Goal: Task Accomplishment & Management: Manage account settings

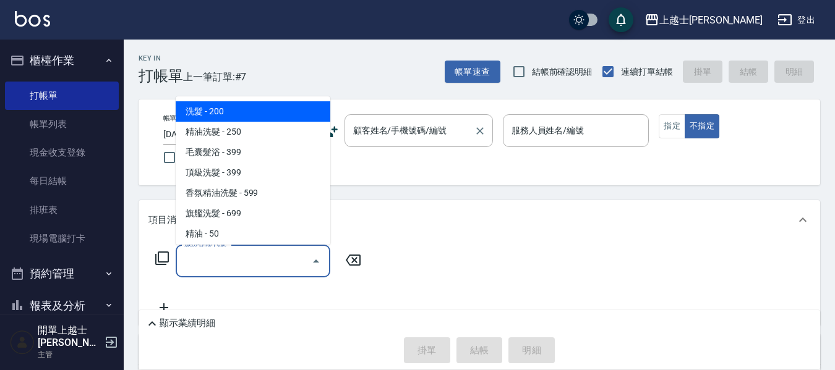
drag, startPoint x: 0, startPoint y: 0, endPoint x: 435, endPoint y: 136, distance: 456.0
click at [435, 136] on div "顧客姓名/手機號碼/編號 顧客姓名/手機號碼/編號" at bounding box center [418, 130] width 148 height 33
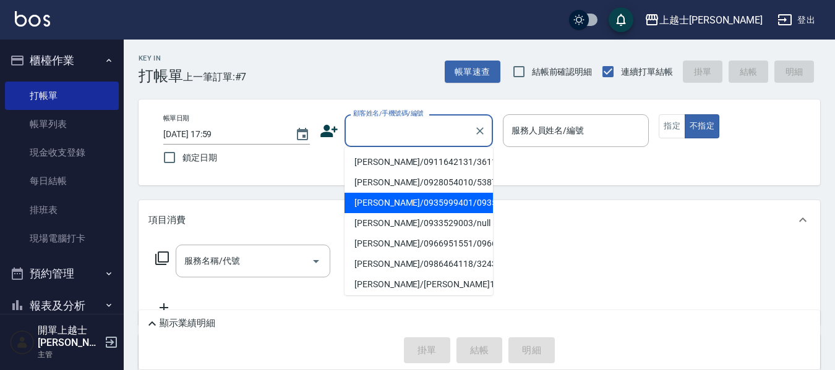
click at [427, 213] on li "[PERSON_NAME]/0935999401/0935999401" at bounding box center [418, 203] width 148 height 20
type input "[PERSON_NAME]/0935999401/0935999401"
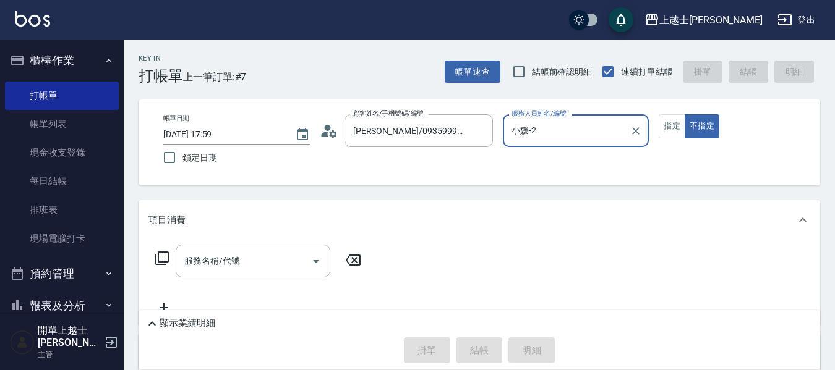
type input "小媛-2"
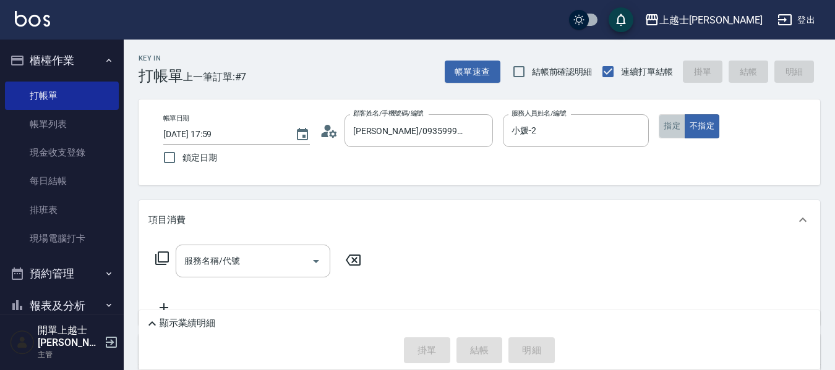
click at [672, 126] on button "指定" at bounding box center [671, 126] width 27 height 24
click at [166, 255] on icon at bounding box center [162, 258] width 15 height 15
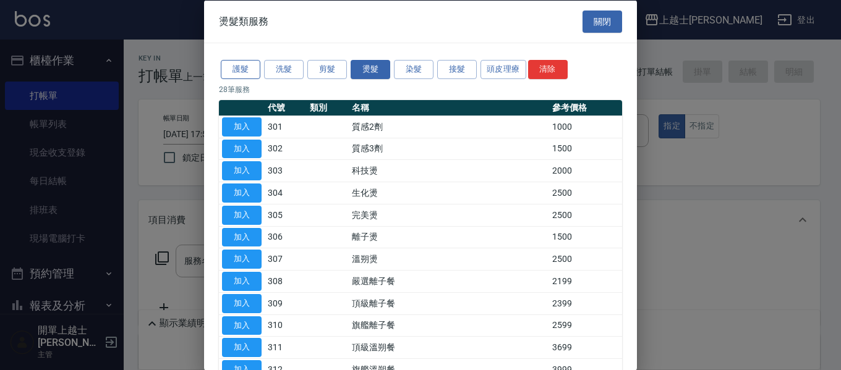
click at [245, 65] on button "護髮" at bounding box center [241, 69] width 40 height 19
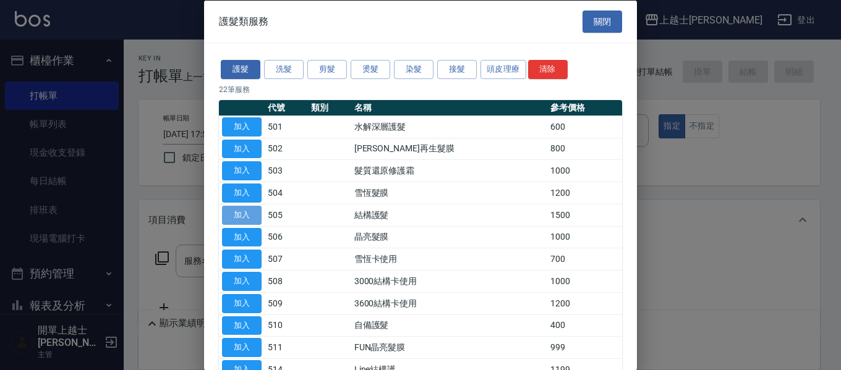
click at [247, 216] on button "加入" at bounding box center [242, 214] width 40 height 19
type input "結構護髮(505)"
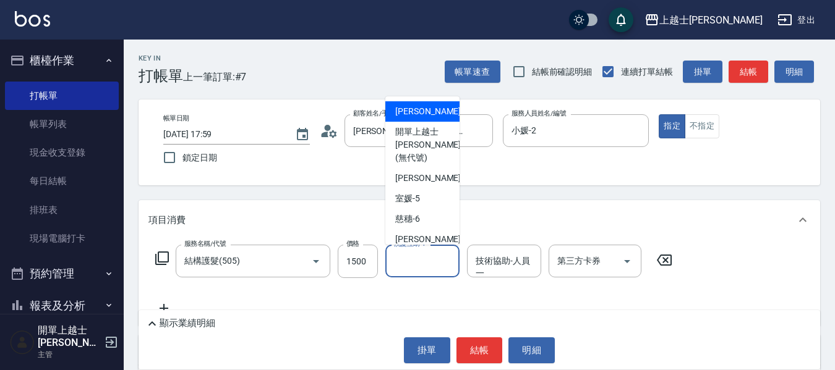
click at [415, 261] on div "洗髮互助-1 洗髮互助-1" at bounding box center [422, 261] width 74 height 33
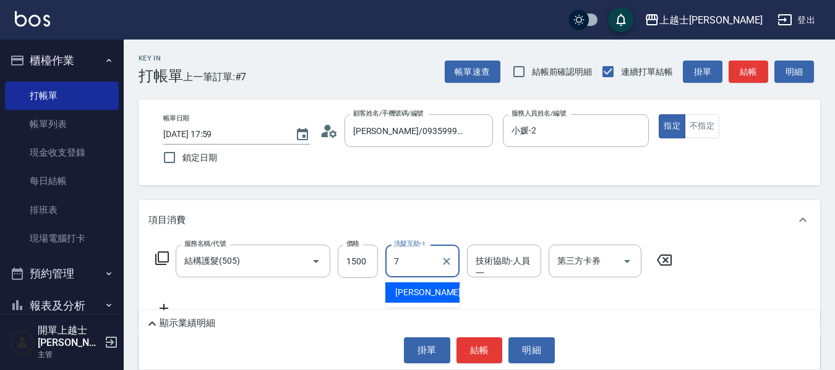
type input "[PERSON_NAME]-7"
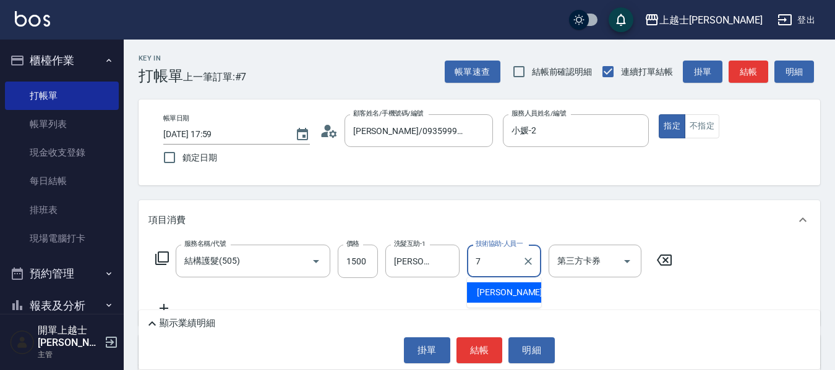
type input "[PERSON_NAME]-7"
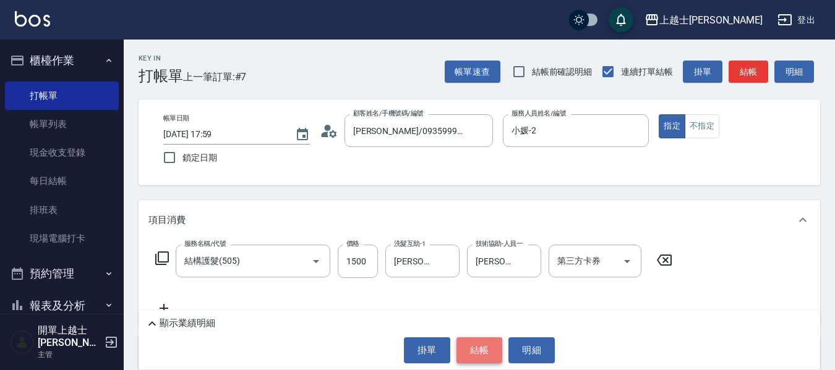
click at [480, 349] on button "結帳" at bounding box center [479, 351] width 46 height 26
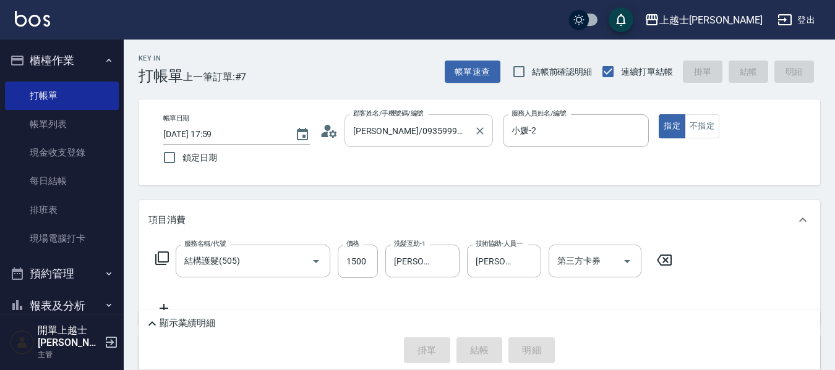
type input "[DATE] 20:00"
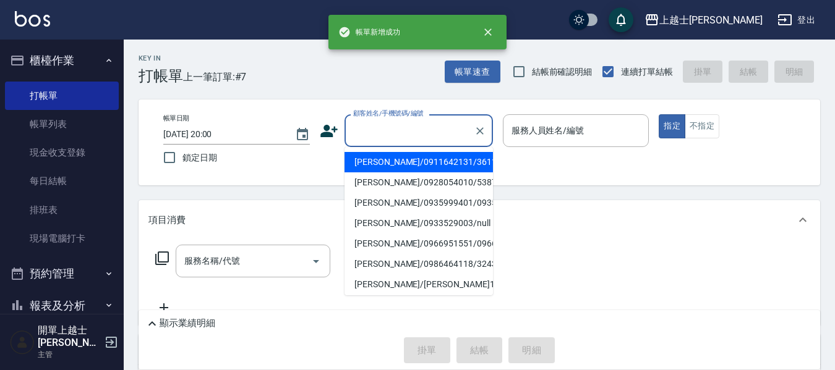
click at [411, 135] on input "顧客姓名/手機號碼/編號" at bounding box center [409, 131] width 119 height 22
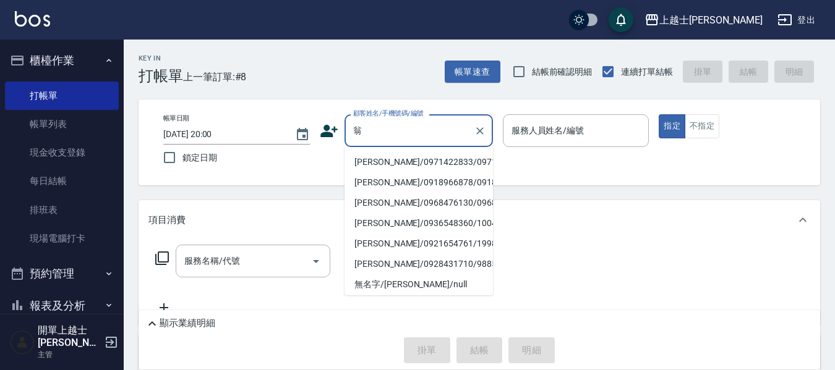
click at [416, 172] on li "[PERSON_NAME]/0971422833/0971422833" at bounding box center [418, 162] width 148 height 20
type input "[PERSON_NAME]/0971422833/0971422833"
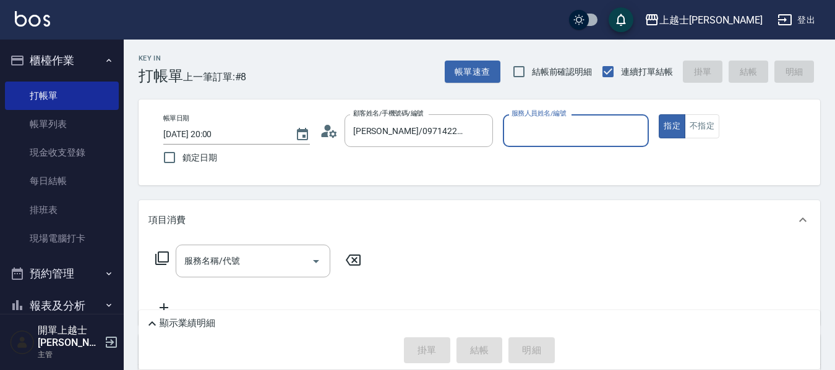
type input "小媛-2"
click at [224, 269] on input "服務名稱/代號" at bounding box center [243, 261] width 125 height 22
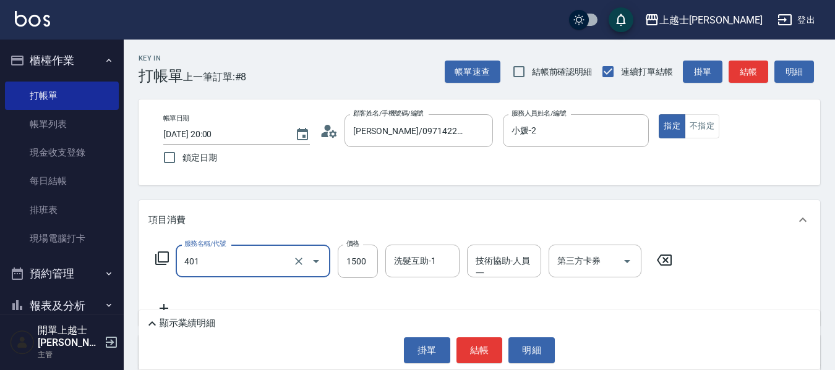
type input "基本染髮(401)"
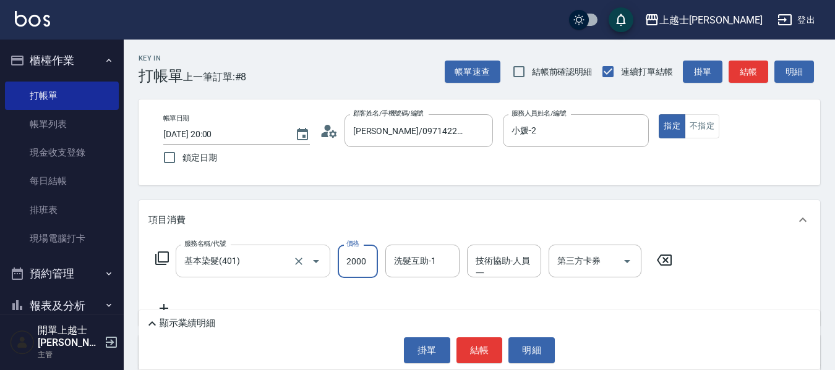
type input "2000"
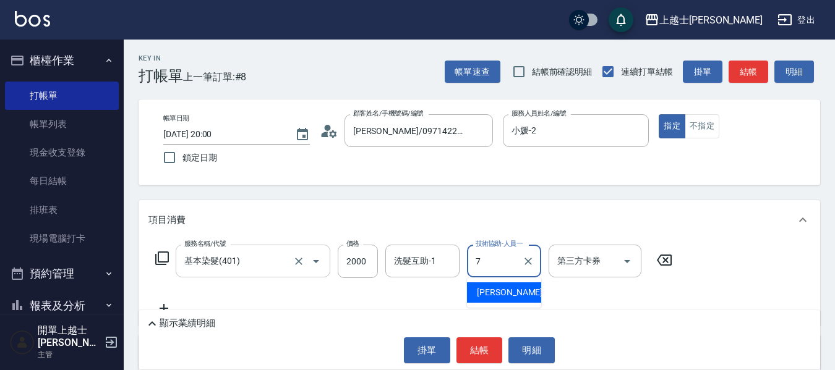
type input "[PERSON_NAME]-7"
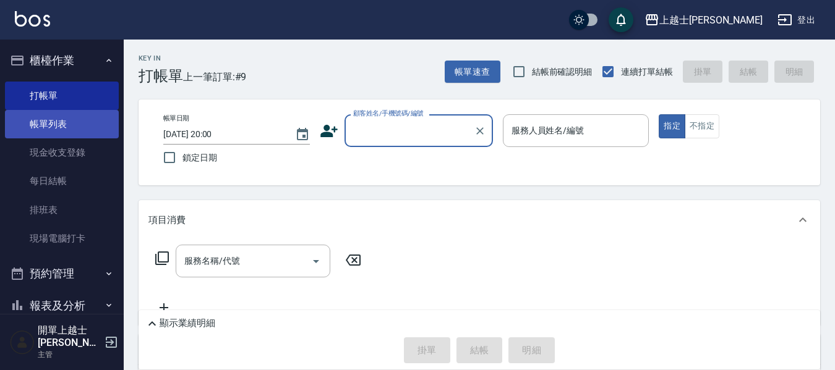
click at [75, 126] on link "帳單列表" at bounding box center [62, 124] width 114 height 28
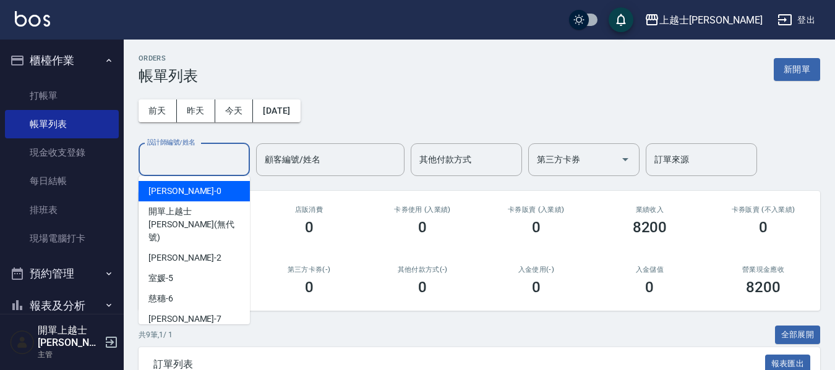
click at [197, 160] on input "設計師編號/姓名" at bounding box center [194, 160] width 100 height 22
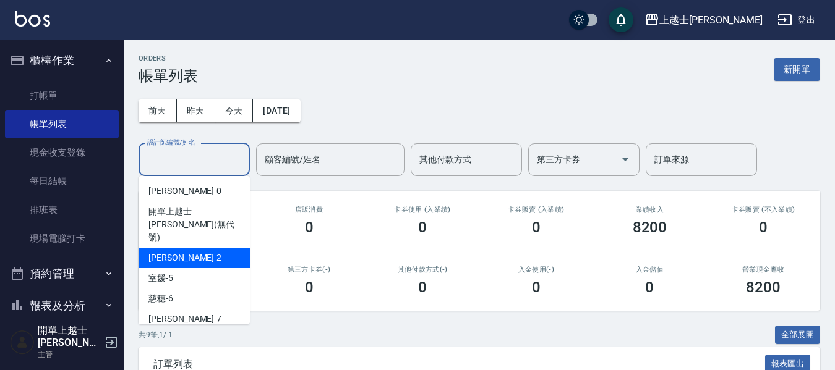
click at [192, 248] on div "小媛 -2" at bounding box center [193, 258] width 111 height 20
type input "小媛-2"
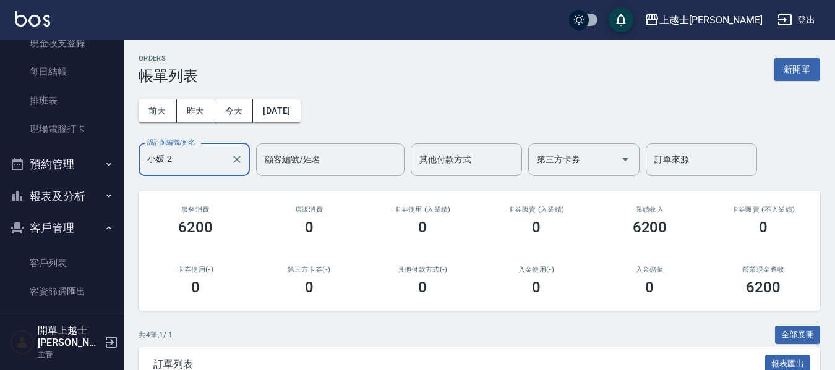
scroll to position [124, 0]
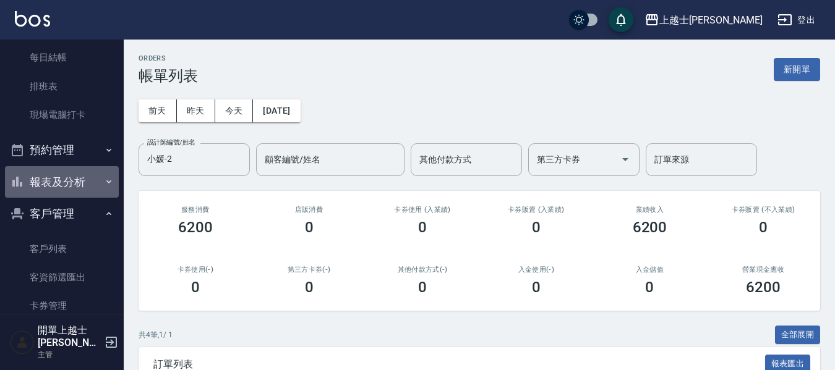
click at [84, 174] on button "報表及分析" at bounding box center [62, 182] width 114 height 32
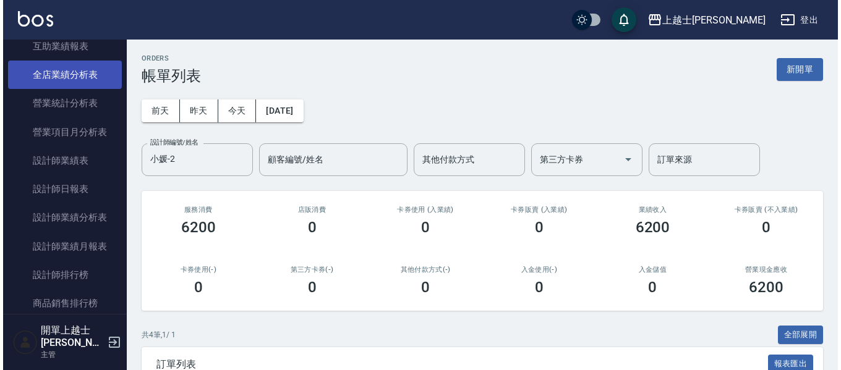
scroll to position [556, 0]
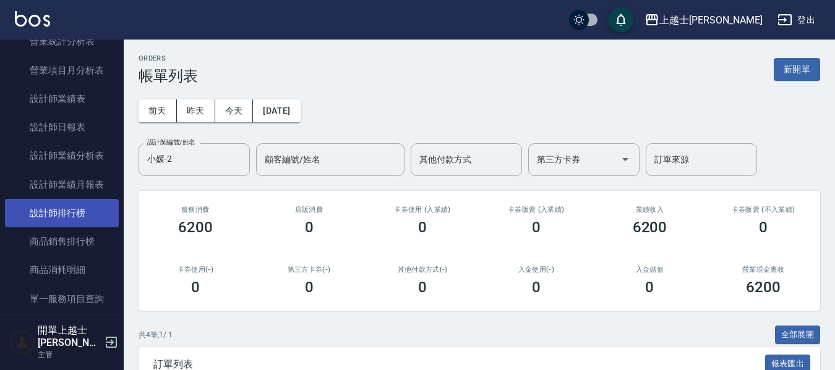
click at [101, 210] on link "設計師排行榜" at bounding box center [62, 213] width 114 height 28
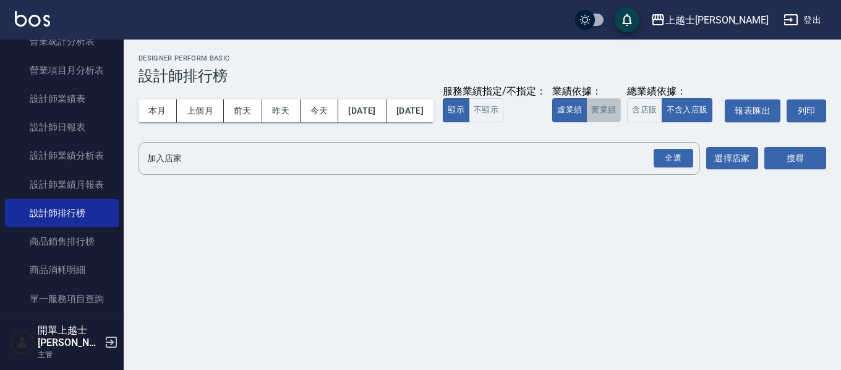
click at [586, 122] on button "實業績" at bounding box center [603, 110] width 35 height 24
click at [286, 169] on input "加入店家" at bounding box center [410, 159] width 532 height 22
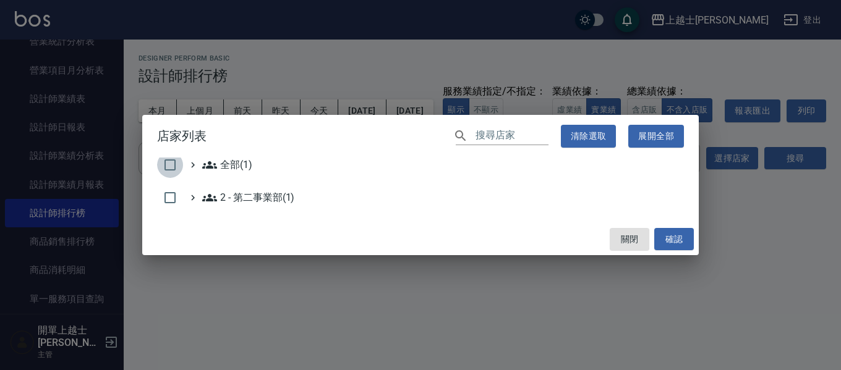
click at [168, 163] on input "checkbox" at bounding box center [170, 165] width 26 height 26
checkbox input "true"
click at [666, 237] on button "確認" at bounding box center [674, 239] width 40 height 23
checkbox input "false"
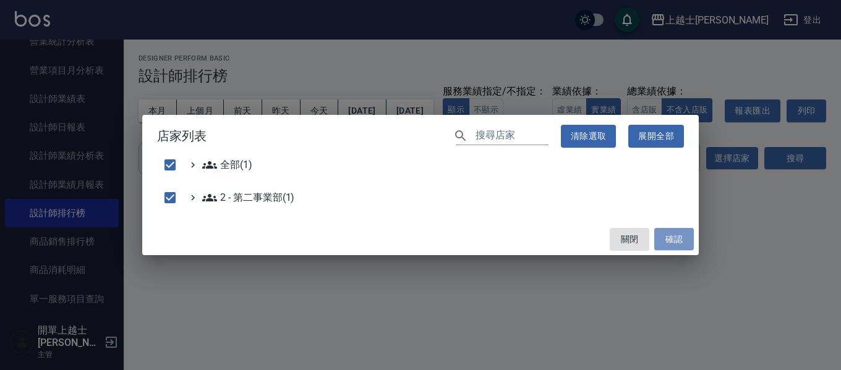
checkbox input "false"
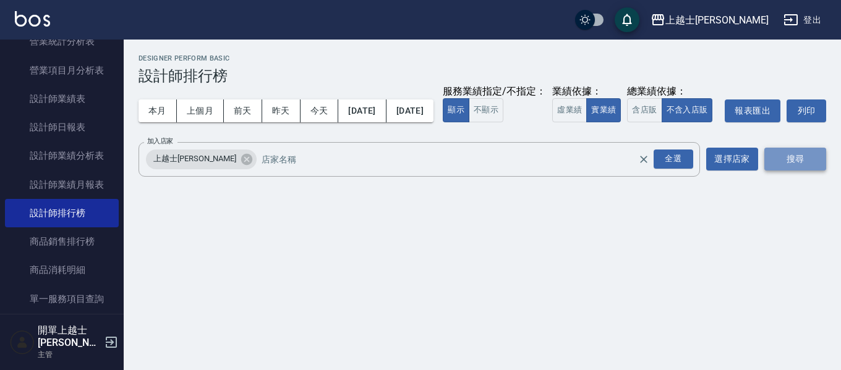
click at [805, 171] on button "搜尋" at bounding box center [795, 159] width 62 height 23
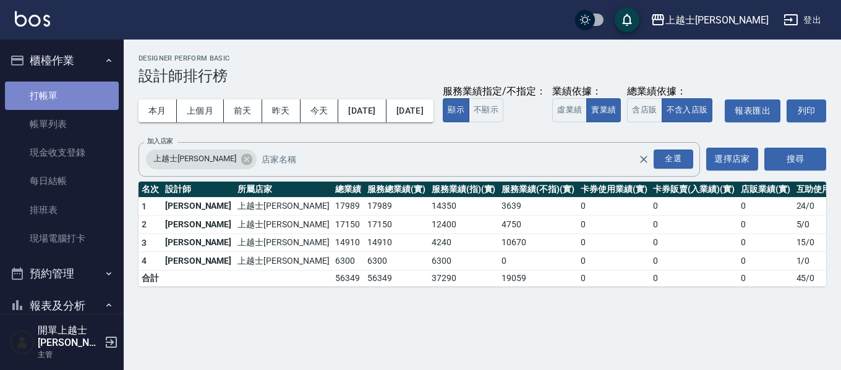
click at [71, 88] on link "打帳單" at bounding box center [62, 96] width 114 height 28
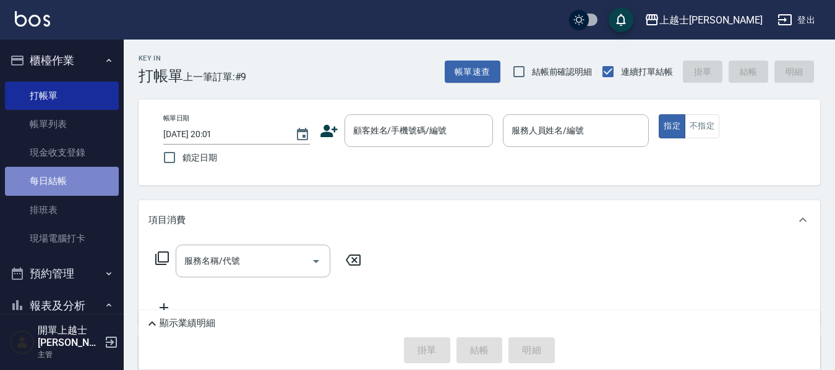
click at [91, 170] on link "每日結帳" at bounding box center [62, 181] width 114 height 28
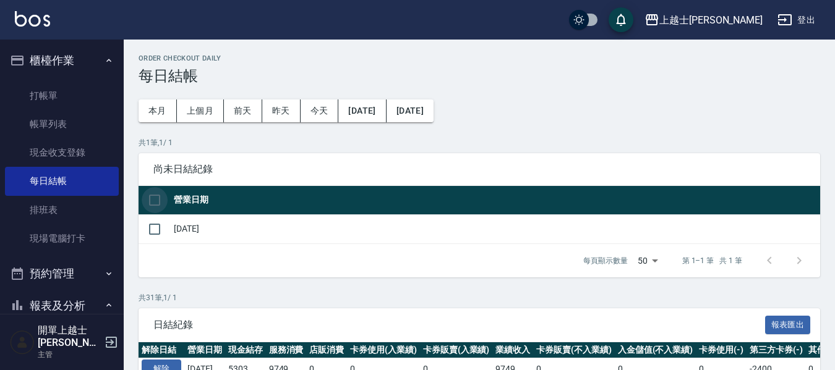
click at [155, 200] on input "checkbox" at bounding box center [155, 200] width 26 height 26
checkbox input "true"
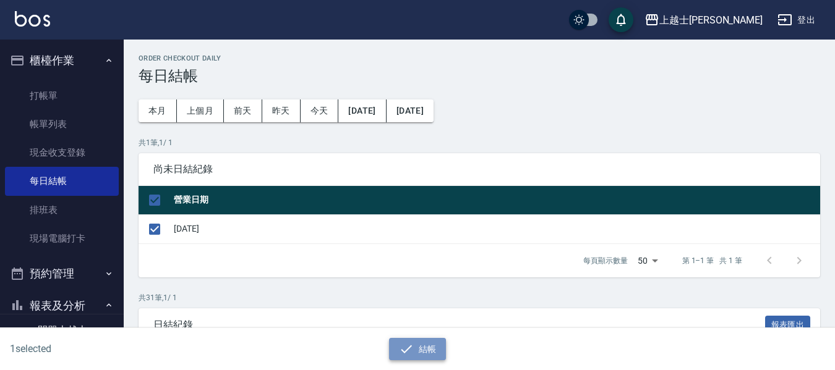
click at [417, 350] on button "結帳" at bounding box center [417, 349] width 57 height 23
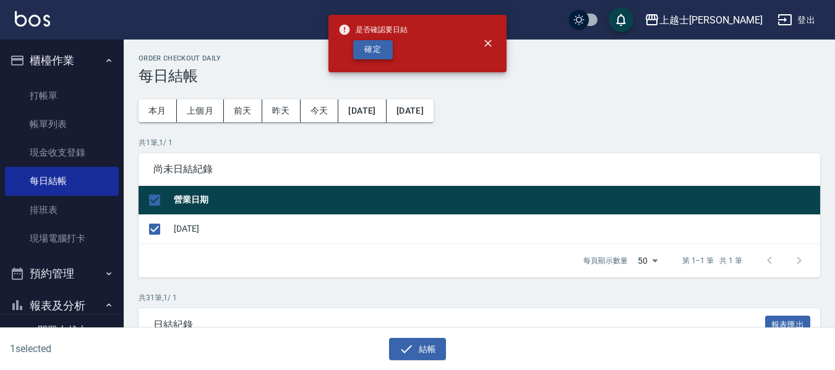
click at [374, 50] on button "確定" at bounding box center [373, 49] width 40 height 19
checkbox input "false"
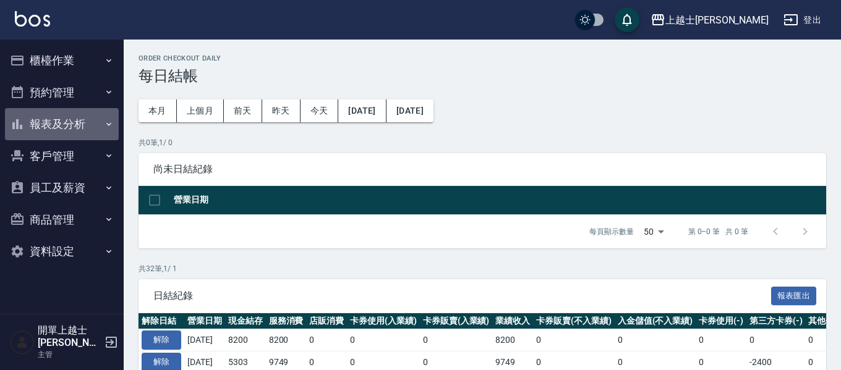
click at [66, 118] on button "報表及分析" at bounding box center [62, 124] width 114 height 32
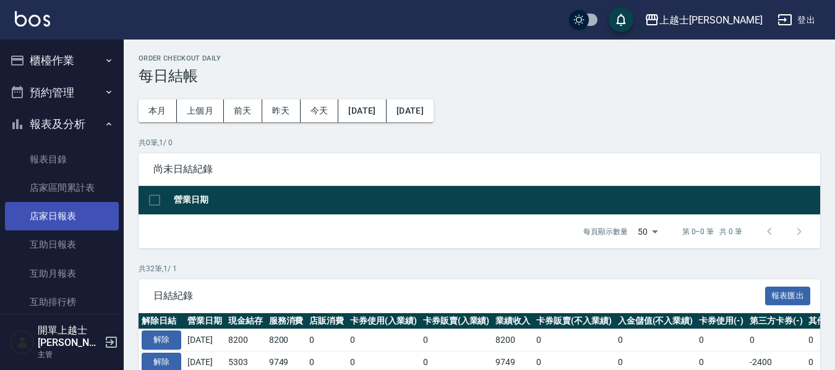
click at [67, 216] on link "店家日報表" at bounding box center [62, 216] width 114 height 28
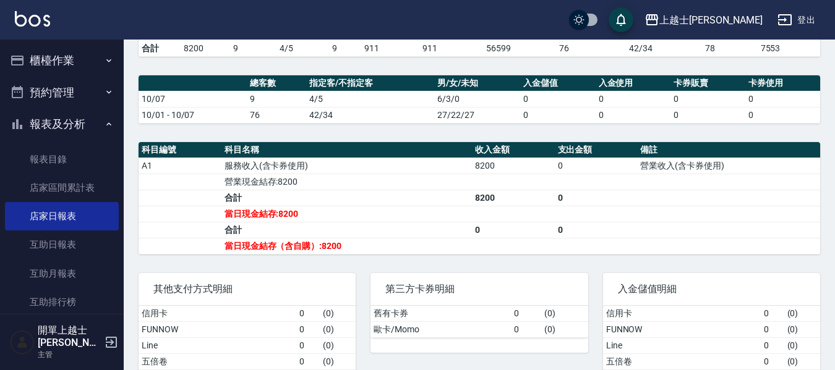
scroll to position [309, 0]
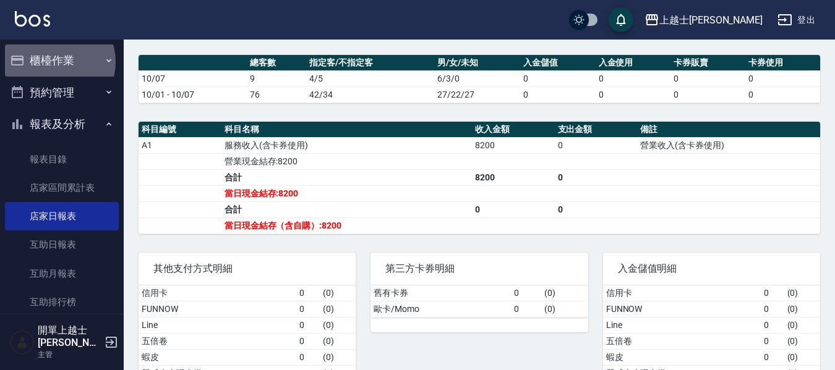
click at [51, 62] on button "櫃檯作業" at bounding box center [62, 61] width 114 height 32
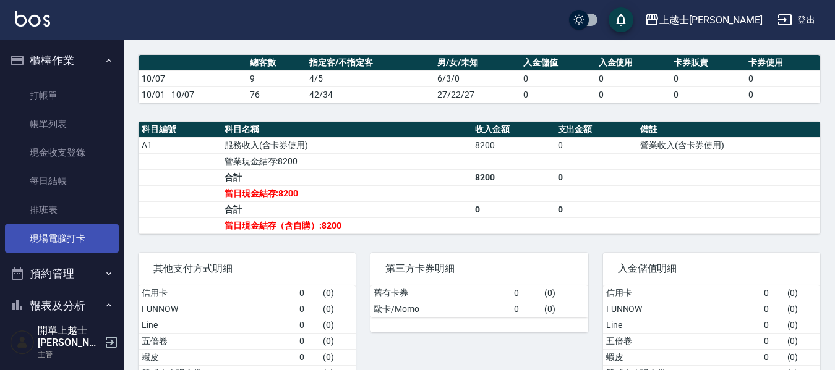
drag, startPoint x: 66, startPoint y: 253, endPoint x: 72, endPoint y: 245, distance: 9.7
click at [67, 253] on ul "打帳單 帳單列表 現金收支登錄 每日結帳 排班表 現場電腦打卡" at bounding box center [62, 168] width 114 height 182
click at [75, 244] on link "現場電腦打卡" at bounding box center [62, 238] width 114 height 28
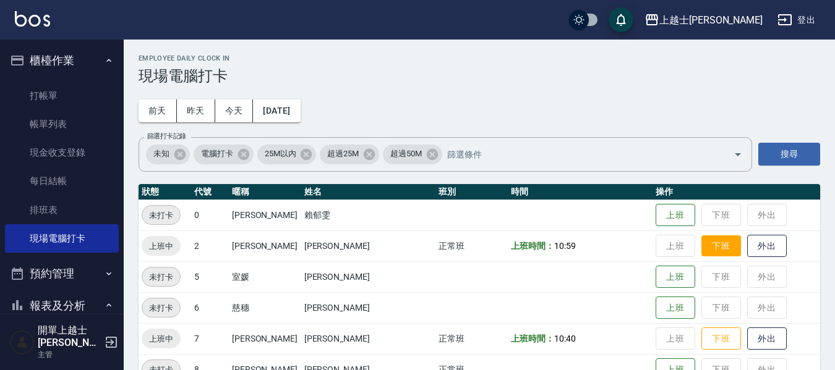
click at [701, 240] on button "下班" at bounding box center [721, 247] width 40 height 22
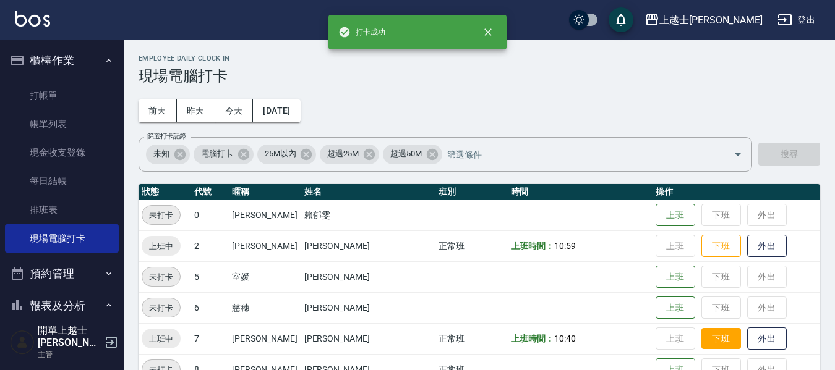
scroll to position [62, 0]
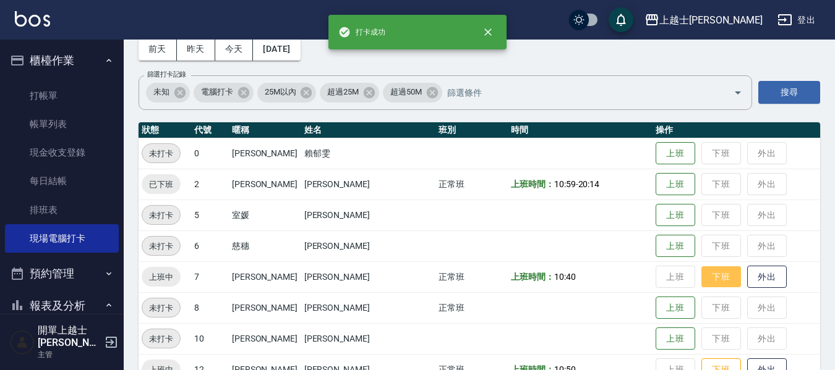
click at [701, 277] on button "下班" at bounding box center [721, 277] width 40 height 22
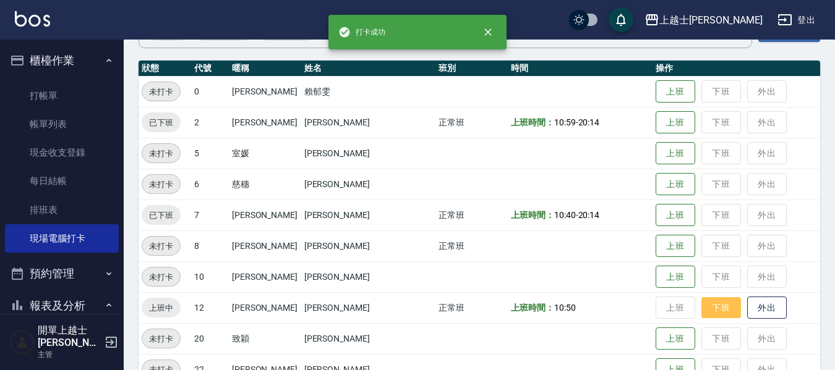
click at [704, 317] on button "下班" at bounding box center [721, 308] width 40 height 22
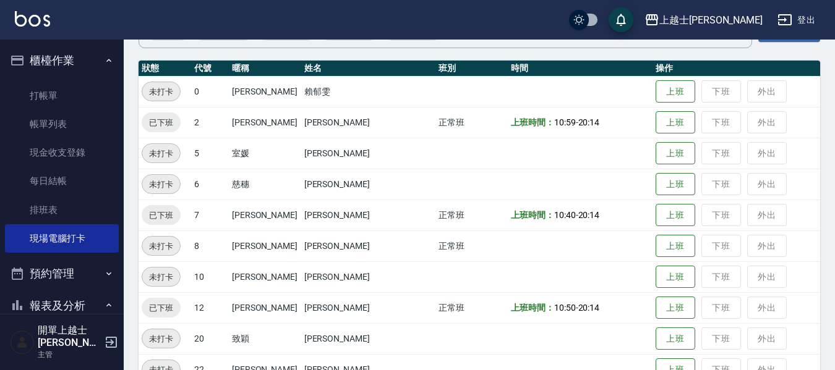
scroll to position [185, 0]
